Goal: Obtain resource: Obtain resource

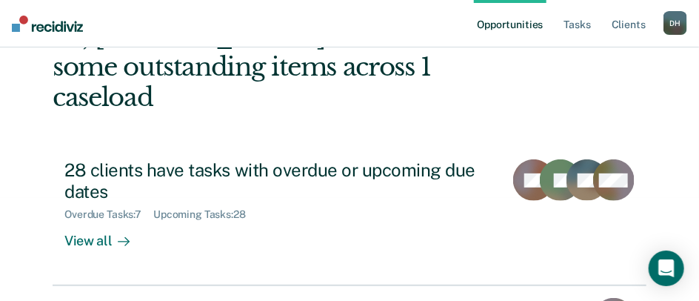
scroll to position [289, 0]
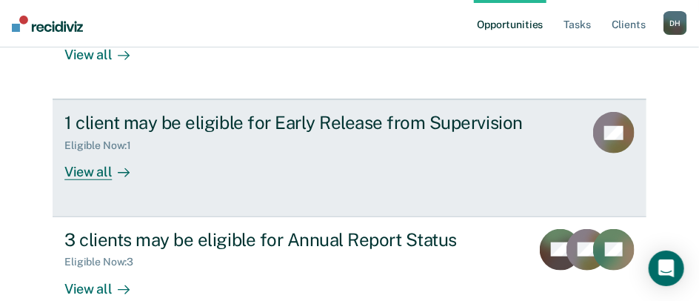
click at [101, 152] on div "View all" at bounding box center [105, 166] width 83 height 29
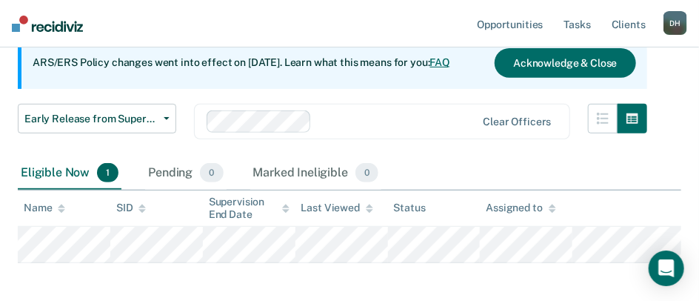
scroll to position [148, 0]
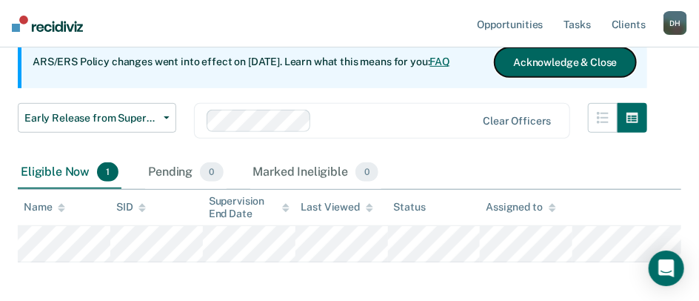
click at [552, 64] on button "Acknowledge & Close" at bounding box center [565, 62] width 141 height 30
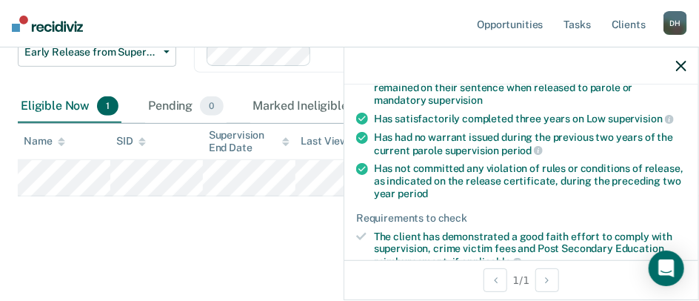
click at [358, 135] on icon at bounding box center [362, 138] width 12 height 12
click at [361, 137] on icon at bounding box center [362, 138] width 12 height 12
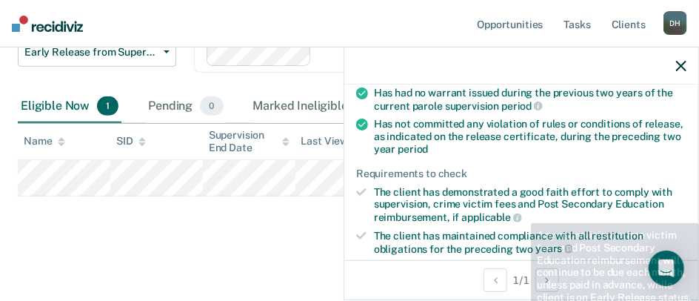
scroll to position [221, 0]
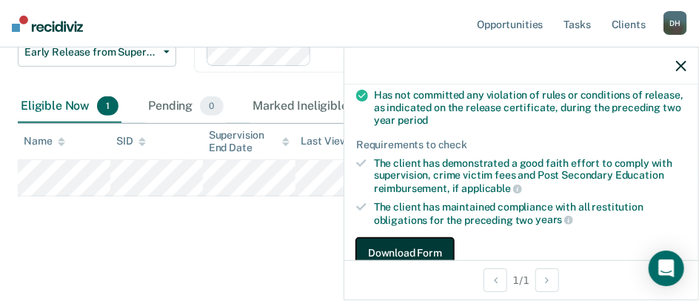
click at [409, 248] on button "Download Form" at bounding box center [405, 253] width 98 height 30
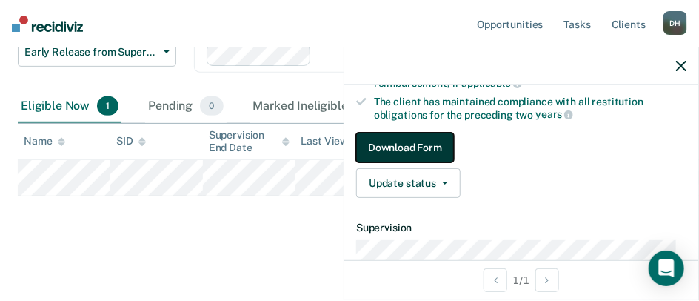
scroll to position [309, 0]
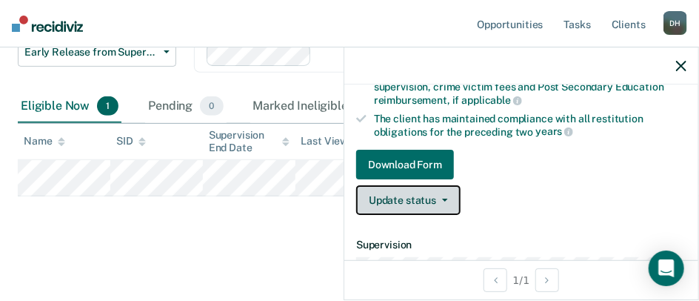
click at [423, 196] on button "Update status" at bounding box center [408, 200] width 104 height 30
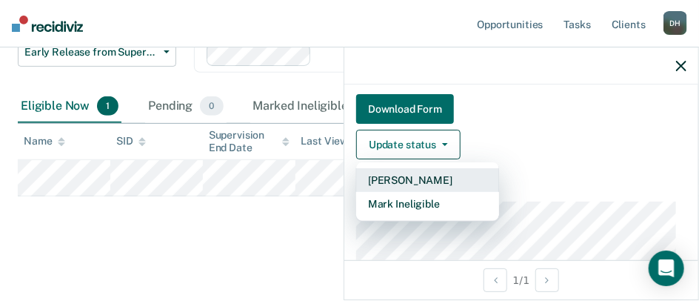
scroll to position [384, 0]
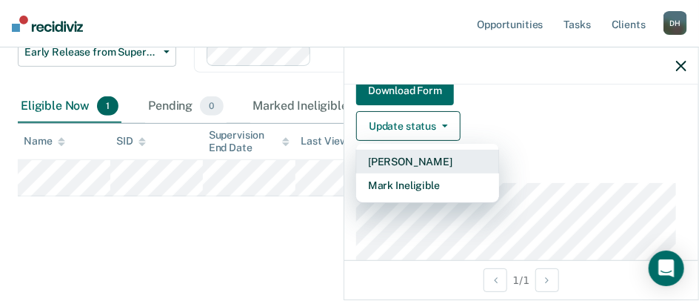
click at [453, 158] on button "[PERSON_NAME]" at bounding box center [427, 162] width 143 height 24
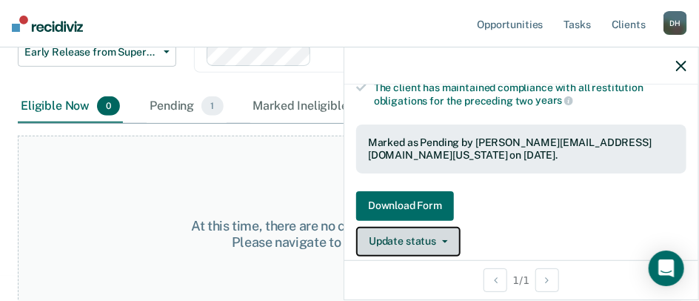
scroll to position [327, 0]
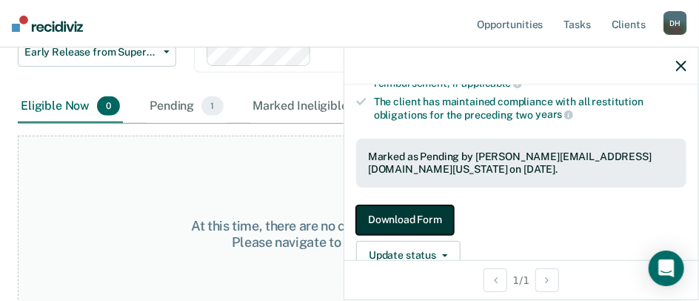
click at [433, 216] on button "Download Form" at bounding box center [405, 220] width 98 height 30
click at [435, 215] on button "Download Form" at bounding box center [405, 220] width 98 height 30
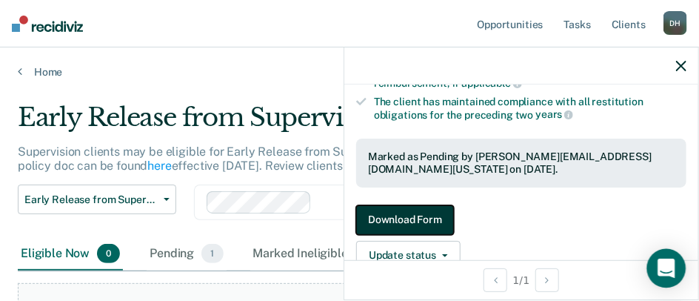
scroll to position [175, 0]
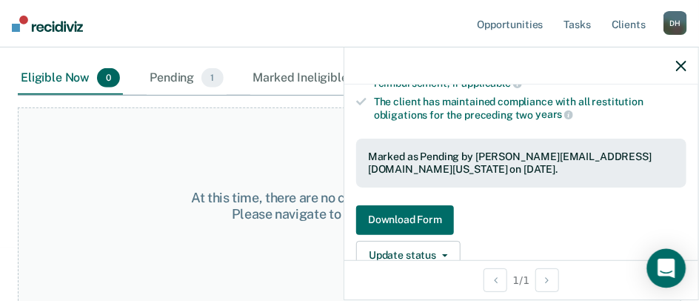
click at [669, 268] on icon "Open Intercom Messenger" at bounding box center [665, 267] width 17 height 19
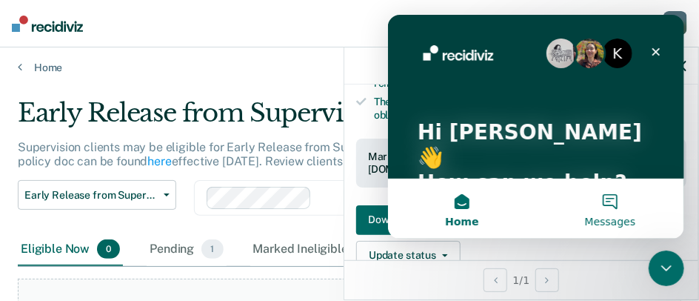
scroll to position [0, 0]
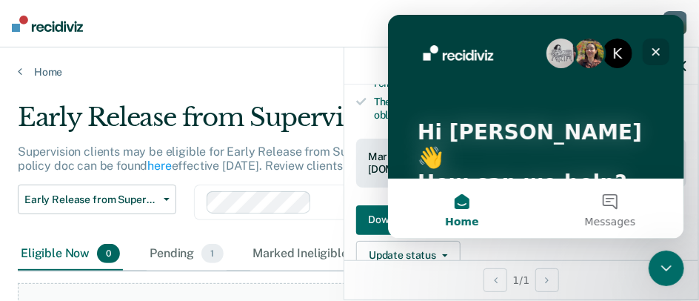
click at [654, 48] on icon "Close" at bounding box center [655, 51] width 12 height 12
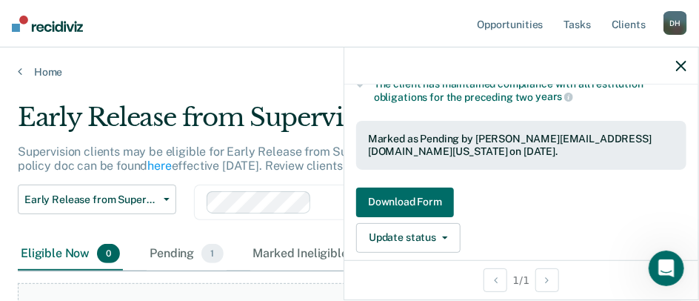
scroll to position [327, 0]
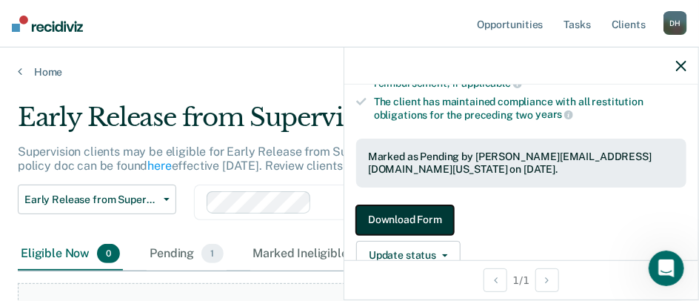
click at [418, 220] on button "Download Form" at bounding box center [405, 220] width 98 height 30
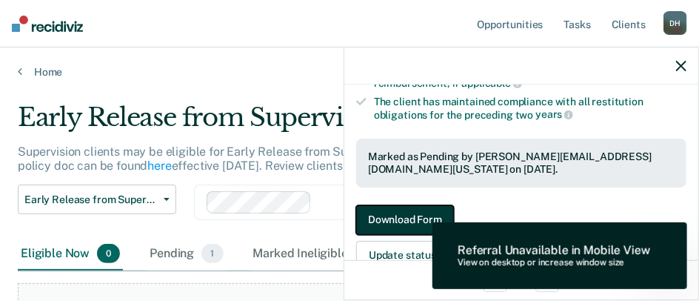
click at [419, 220] on button "Download Form" at bounding box center [405, 220] width 98 height 30
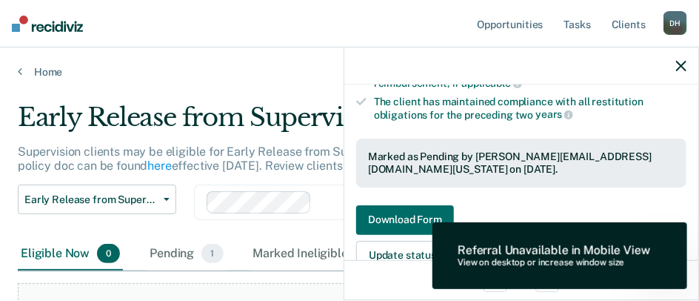
click at [523, 205] on link "Download Form" at bounding box center [521, 220] width 330 height 30
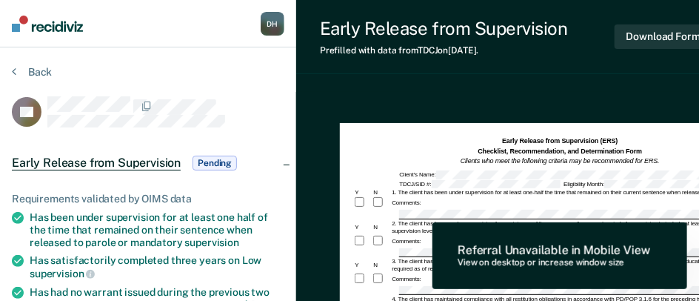
click at [109, 230] on div "Has been under supervision for at least one half of the time that remained on t…" at bounding box center [157, 229] width 255 height 37
click at [249, 76] on div "Back" at bounding box center [148, 80] width 272 height 31
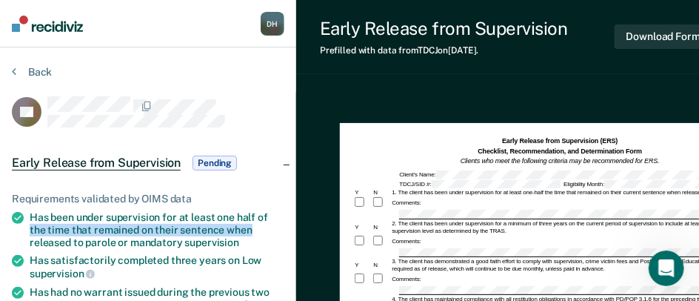
drag, startPoint x: 475, startPoint y: 208, endPoint x: 267, endPoint y: 221, distance: 208.5
click at [267, 221] on div "Has been under supervision for at least one half of the time that remained on t…" at bounding box center [157, 229] width 255 height 37
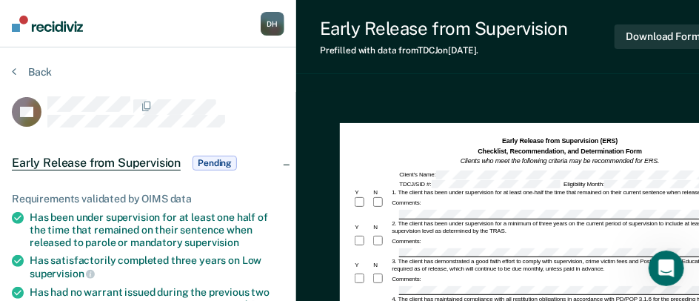
drag, startPoint x: 412, startPoint y: 218, endPoint x: 423, endPoint y: 238, distance: 22.5
click at [423, 238] on div "Comments:" at bounding box center [559, 241] width 413 height 13
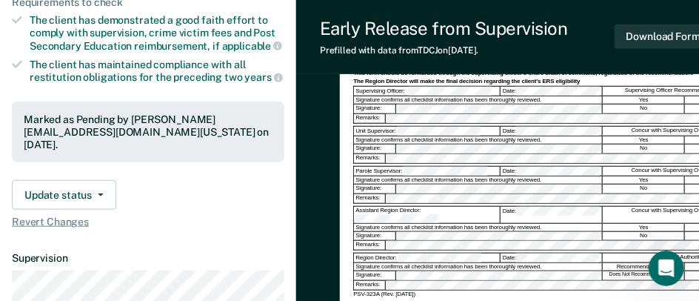
scroll to position [296, 0]
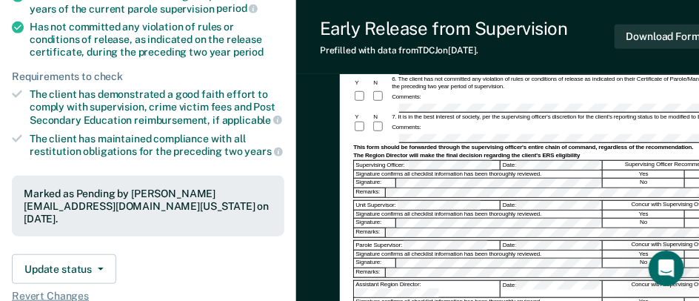
drag, startPoint x: 589, startPoint y: 41, endPoint x: 556, endPoint y: 50, distance: 34.5
click at [563, 47] on div "Early Release from Supervision Prefilled with data from TDCJ on [DATE] . Downlo…" at bounding box center [516, 37] width 440 height 74
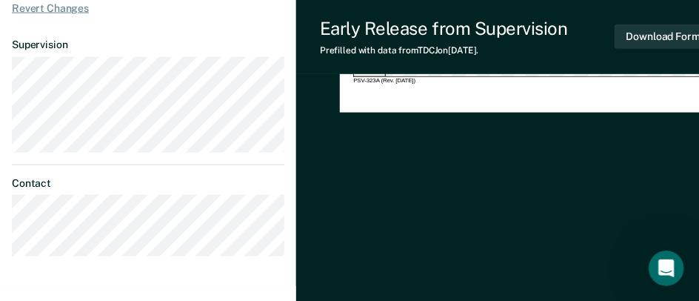
scroll to position [633, 0]
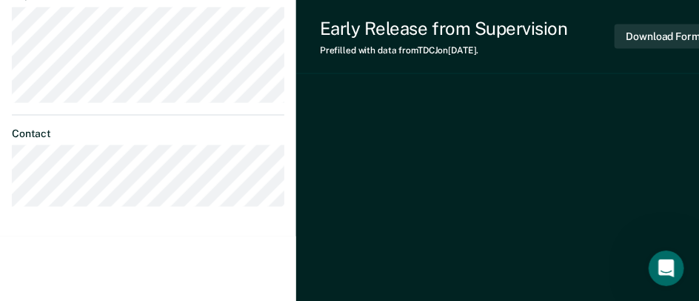
drag, startPoint x: 392, startPoint y: 298, endPoint x: 306, endPoint y: 304, distance: 86.8
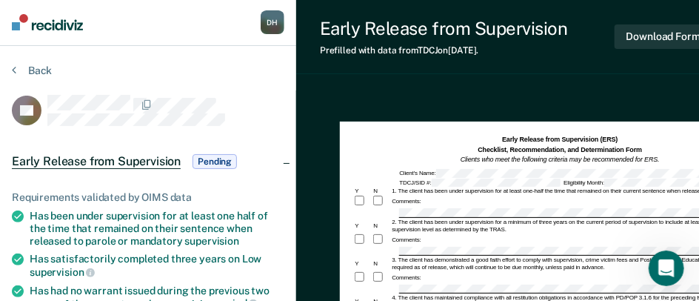
scroll to position [0, 0]
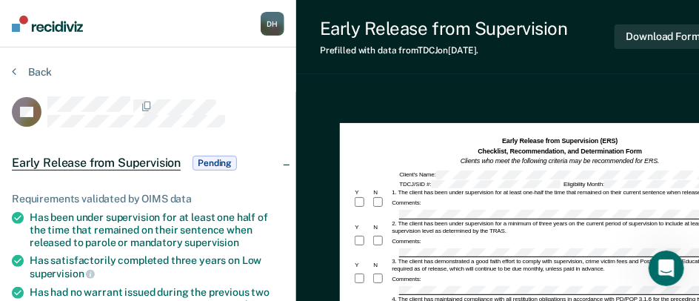
click at [574, 61] on div "Early Release from Supervision Prefilled with data from TDCJ on [DATE] . Downlo…" at bounding box center [516, 37] width 440 height 74
drag, startPoint x: 586, startPoint y: 7, endPoint x: 493, endPoint y: 10, distance: 92.6
click at [493, 10] on div "Early Release from Supervision Prefilled with data from TDCJ on [DATE] . Downlo…" at bounding box center [516, 37] width 440 height 74
drag, startPoint x: 493, startPoint y: 10, endPoint x: 399, endPoint y: 67, distance: 109.6
click at [399, 67] on div "Early Release from Supervision Prefilled with data from TDCJ on [DATE] . Downlo…" at bounding box center [516, 37] width 440 height 74
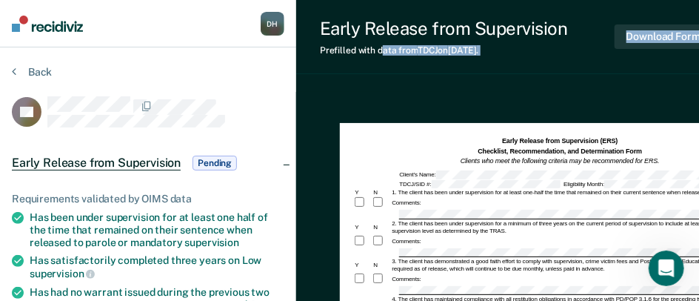
drag, startPoint x: 382, startPoint y: 73, endPoint x: 300, endPoint y: 78, distance: 82.3
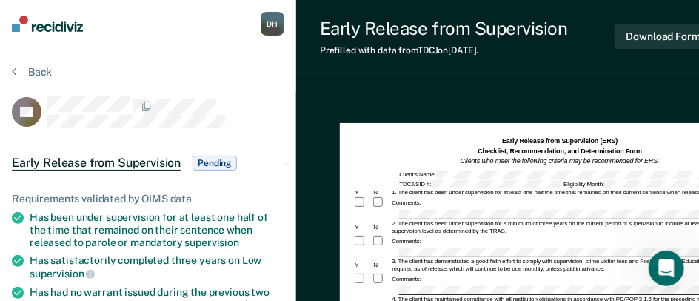
click at [589, 1] on div "Early Release from Supervision Prefilled with data from TDCJ on [DATE] . Downlo…" at bounding box center [516, 37] width 440 height 74
drag, startPoint x: 404, startPoint y: 138, endPoint x: 339, endPoint y: 132, distance: 65.5
click at [660, 30] on button "Download Form" at bounding box center [664, 36] width 98 height 24
click at [328, 69] on div "Early Release from Supervision Prefilled with data from TDCJ on [DATE] . Downlo…" at bounding box center [516, 37] width 440 height 74
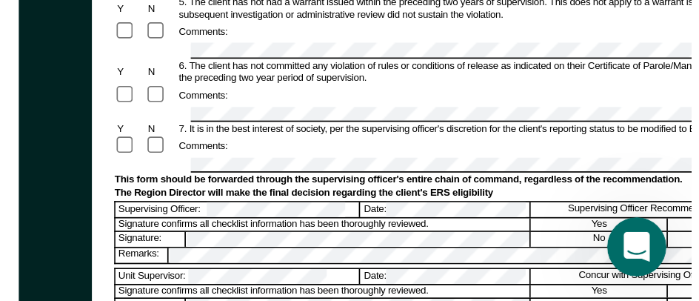
scroll to position [231, 0]
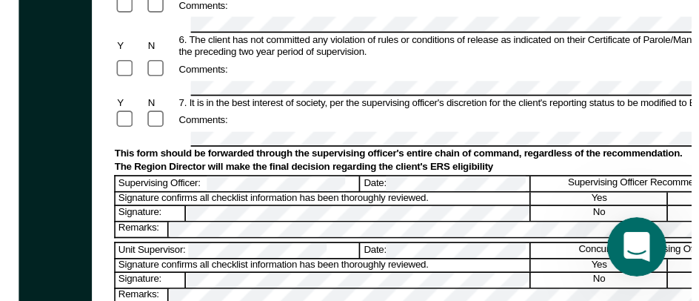
click at [324, 197] on div "Early Release from Supervision (ERS) Checklist, Recommendation, and Determinati…" at bounding box center [516, 284] width 440 height 846
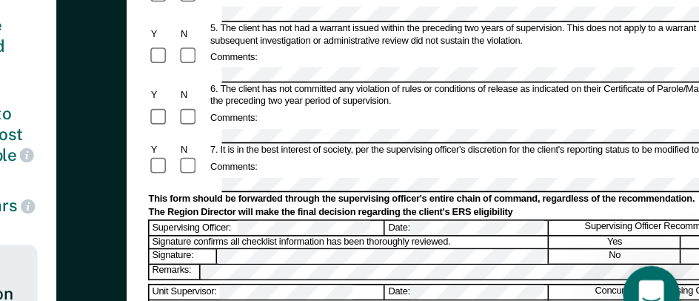
scroll to position [235, 0]
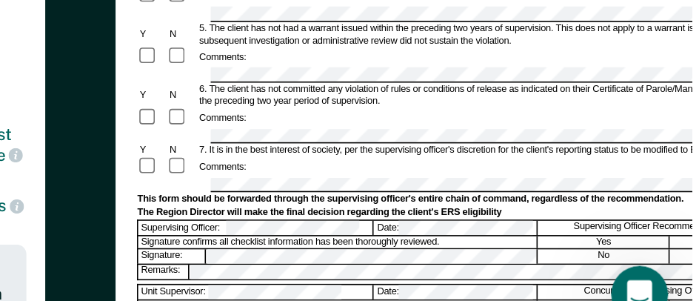
drag, startPoint x: 406, startPoint y: 133, endPoint x: 370, endPoint y: 130, distance: 36.5
click at [370, 130] on div at bounding box center [559, 131] width 413 height 9
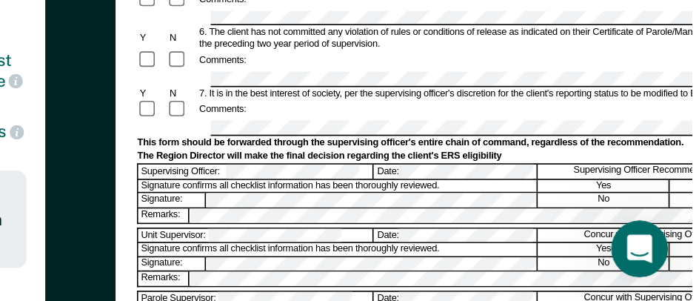
scroll to position [299, 0]
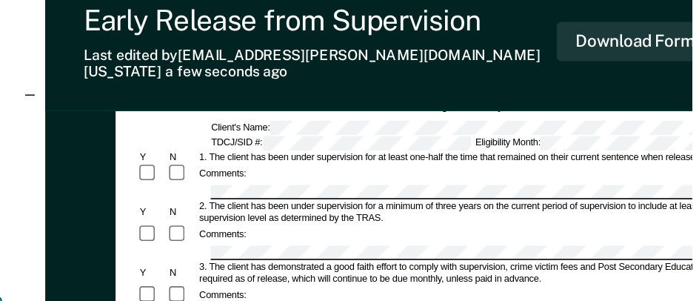
scroll to position [90, 0]
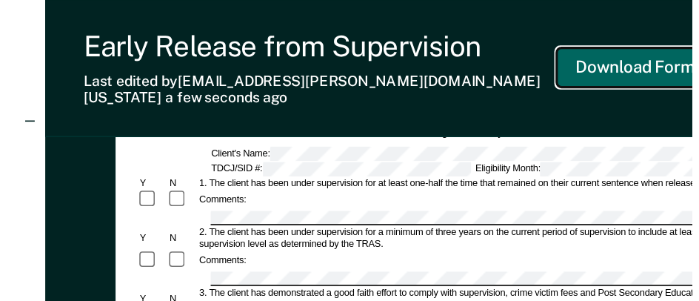
click at [649, 41] on button "Download Form" at bounding box center [664, 42] width 98 height 24
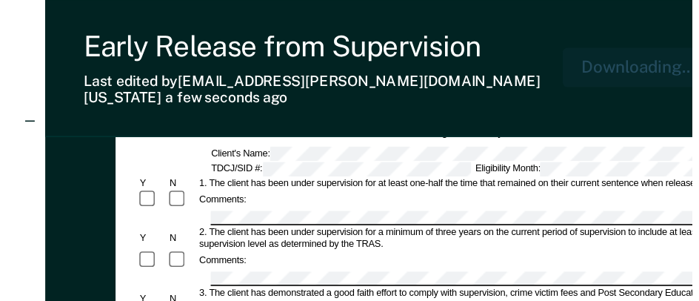
scroll to position [0, 0]
